Goal: Register for event/course

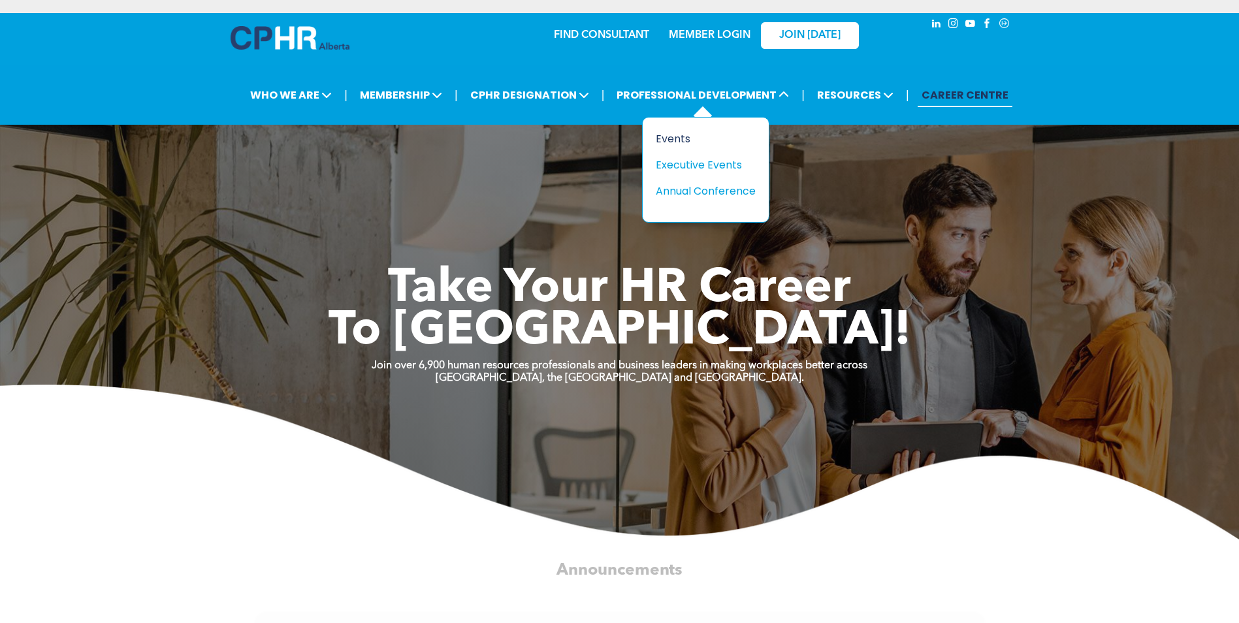
click at [676, 139] on div "Events" at bounding box center [701, 139] width 90 height 16
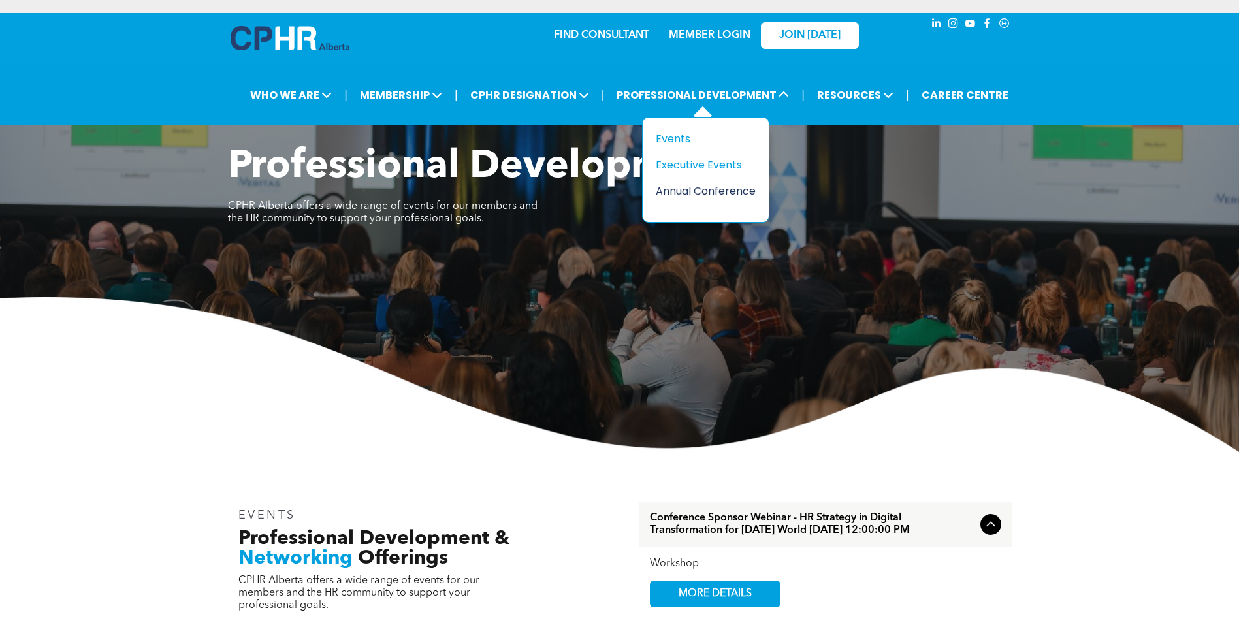
click at [713, 188] on div "Annual Conference" at bounding box center [701, 191] width 90 height 16
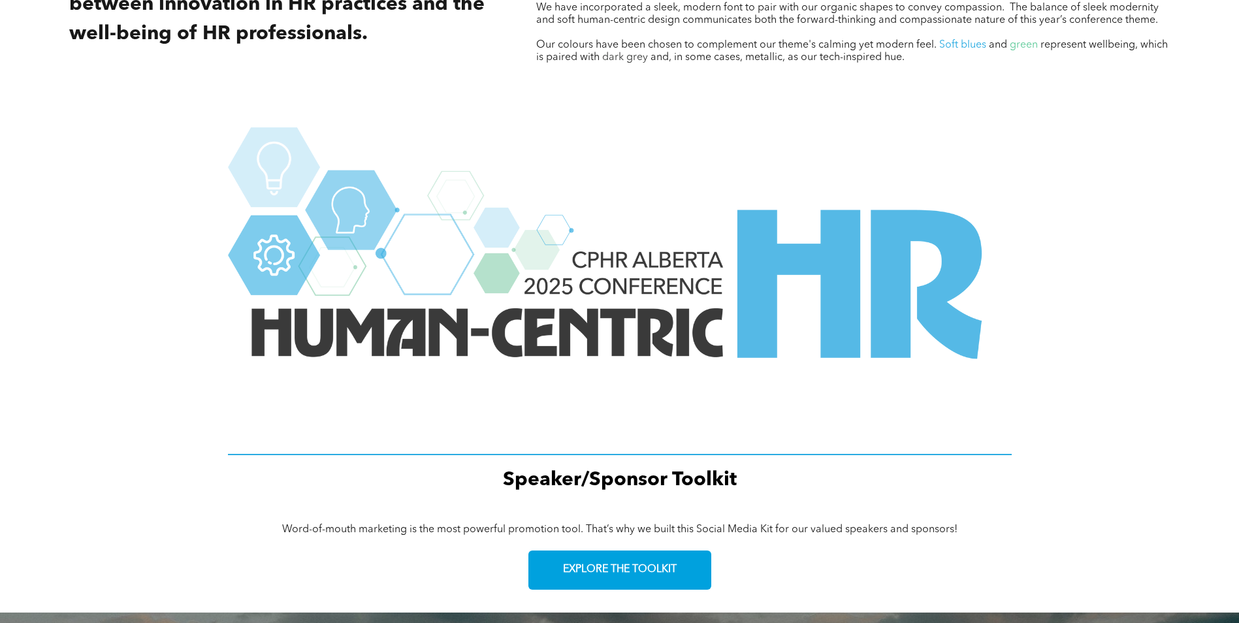
scroll to position [1502, 0]
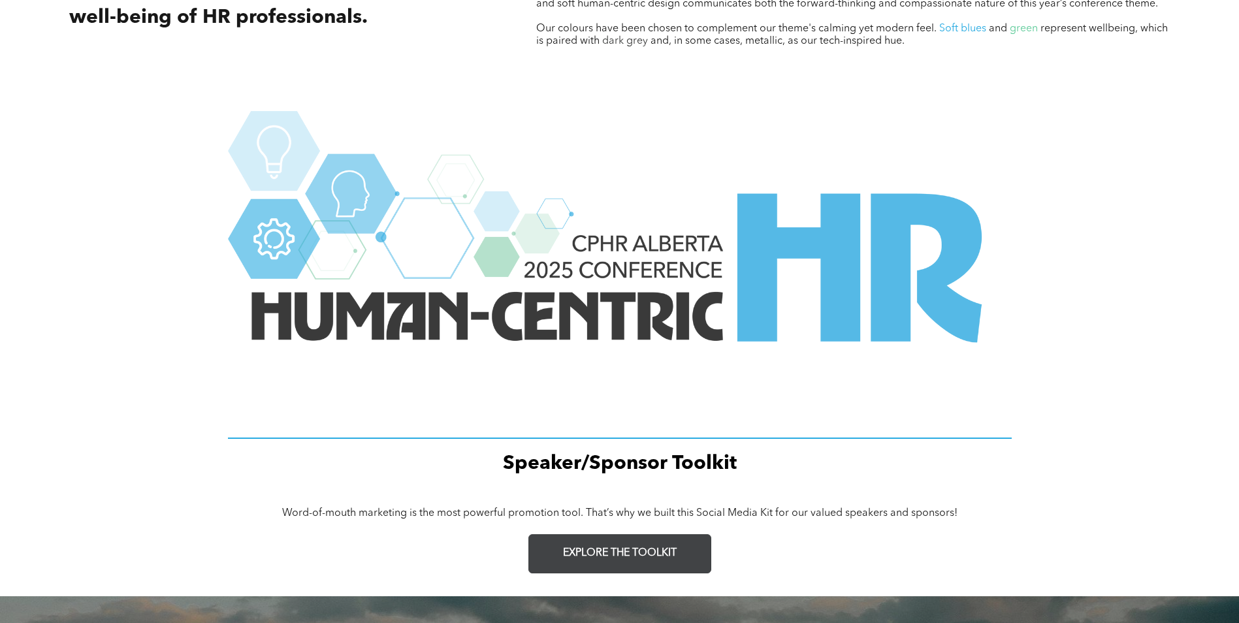
click at [628, 560] on link "EXPLORE THE TOOLKIT" at bounding box center [619, 553] width 183 height 39
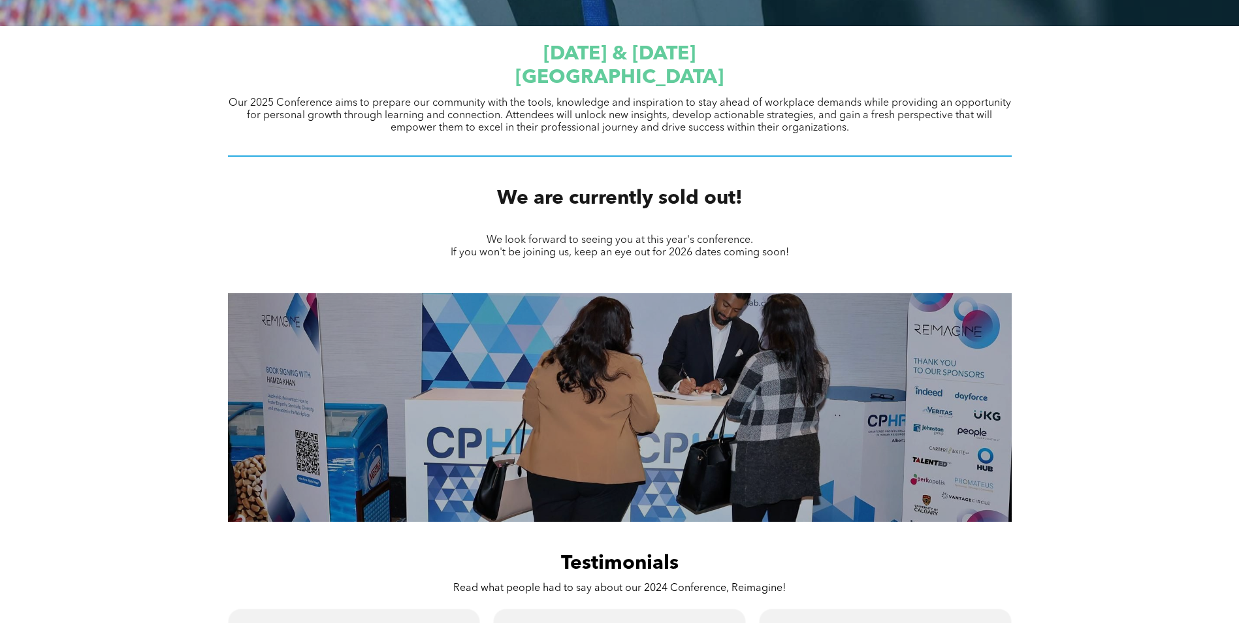
scroll to position [65, 0]
